Goal: Information Seeking & Learning: Learn about a topic

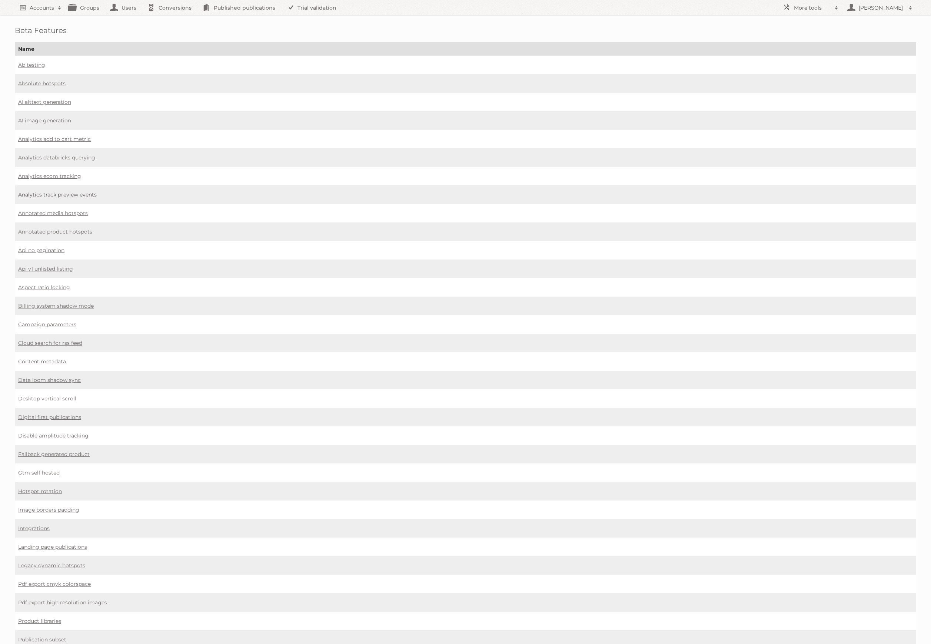
click at [67, 191] on link "Analytics track preview events" at bounding box center [57, 194] width 79 height 7
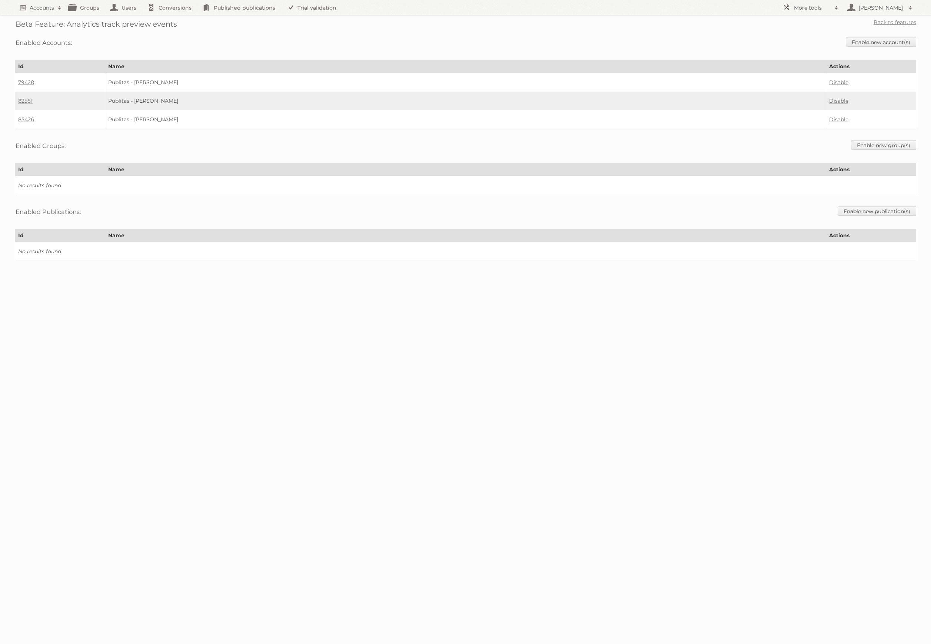
click at [115, 17] on div "Beta Feature: Analytics track preview events Back to features" at bounding box center [466, 22] width 902 height 15
click at [115, 19] on div "Beta Feature: Analytics track preview events Back to features" at bounding box center [466, 22] width 902 height 15
click at [114, 23] on h2 "Beta Feature: Analytics track preview events" at bounding box center [97, 24] width 162 height 11
